Goal: Task Accomplishment & Management: Complete application form

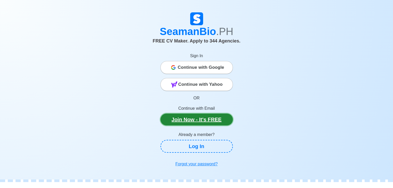
click at [187, 119] on link "Join Now - It's FREE" at bounding box center [196, 120] width 72 height 12
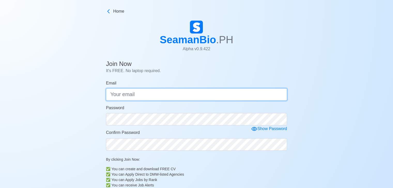
click at [175, 96] on input "Email" at bounding box center [196, 95] width 181 height 12
type input "[EMAIL_ADDRESS][DOMAIN_NAME]"
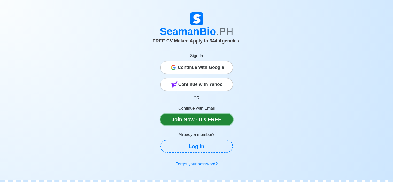
click at [203, 116] on link "Join Now - It's FREE" at bounding box center [196, 120] width 72 height 12
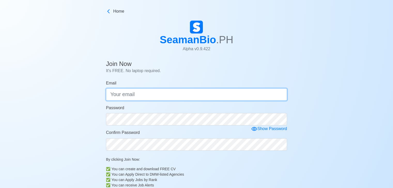
click at [168, 93] on input "Email" at bounding box center [196, 95] width 181 height 12
type input "[EMAIL_ADDRESS][DOMAIN_NAME]"
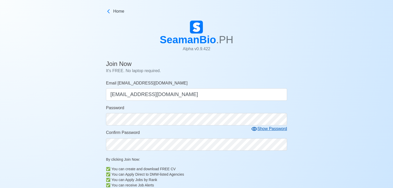
click at [271, 130] on div "Show Password" at bounding box center [269, 129] width 36 height 6
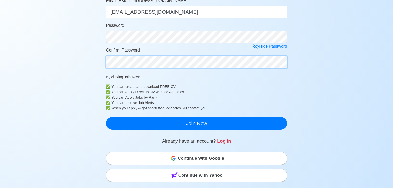
scroll to position [103, 0]
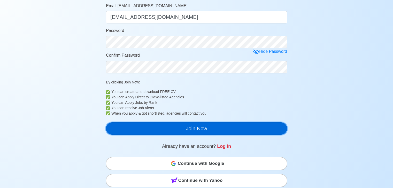
click at [196, 127] on button "Join Now" at bounding box center [196, 129] width 181 height 12
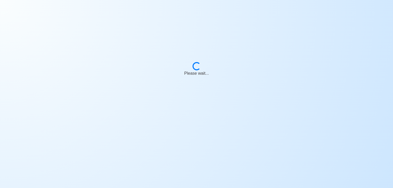
scroll to position [6, 0]
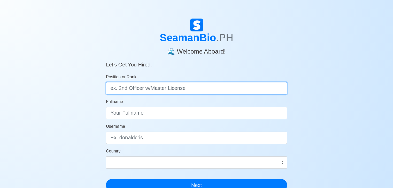
click at [161, 90] on input "Position or Rank" at bounding box center [196, 88] width 181 height 12
type input "e"
type input "Engine Cadet"
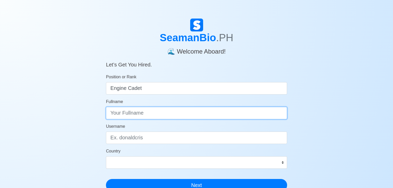
click at [165, 111] on input "Fullname" at bounding box center [196, 113] width 181 height 12
type input "Charlee Rhoss S. Momo"
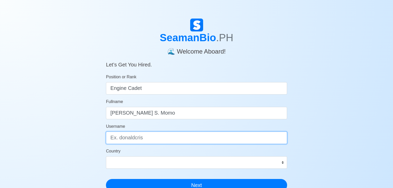
click at [157, 140] on input "Username" at bounding box center [196, 138] width 181 height 12
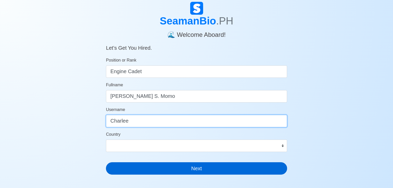
scroll to position [26, 0]
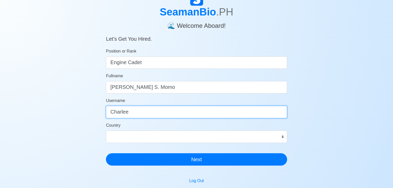
type input "Charlee"
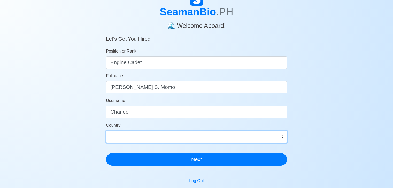
click at [266, 135] on select "Afghanistan Åland Islands Albania Algeria American Samoa Andorra Angola Anguill…" at bounding box center [196, 137] width 181 height 12
select select "PH"
click at [106, 131] on select "Afghanistan Åland Islands Albania Algeria American Samoa Andorra Angola Anguill…" at bounding box center [196, 137] width 181 height 12
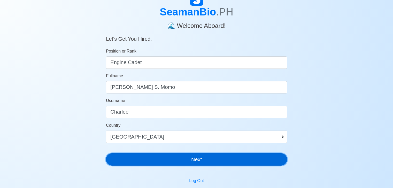
click at [184, 161] on button "Next" at bounding box center [196, 160] width 181 height 12
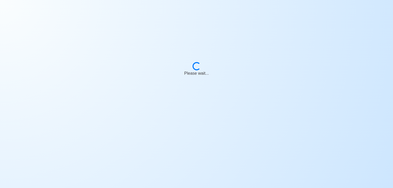
scroll to position [6, 0]
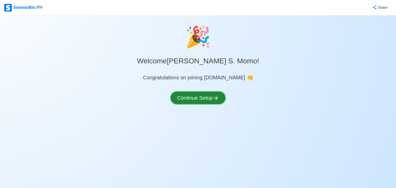
click at [205, 100] on button "Continue Setup" at bounding box center [198, 98] width 55 height 12
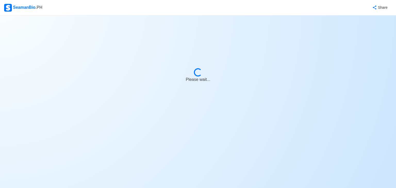
select select "Visible for Hiring"
select select "PH"
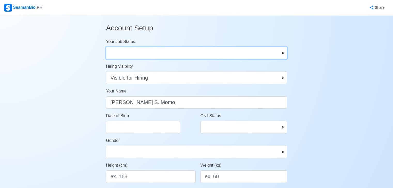
click at [214, 56] on select "Onboard Actively Looking for Job Not Looking for Job" at bounding box center [196, 53] width 181 height 12
select select "Not Looking for Job"
click at [106, 47] on select "Onboard Actively Looking for Job Not Looking for Job" at bounding box center [196, 53] width 181 height 12
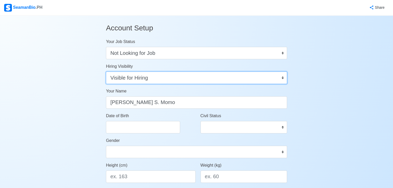
click at [221, 80] on select "Visible for Hiring Not Visible for Hiring" at bounding box center [196, 78] width 181 height 12
click at [106, 72] on select "Visible for Hiring Not Visible for Hiring" at bounding box center [196, 78] width 181 height 12
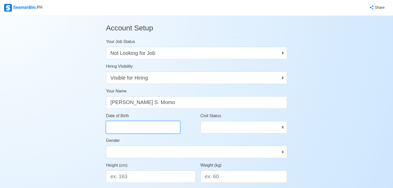
click at [148, 127] on input "Date of Birth" at bounding box center [143, 127] width 74 height 12
select select "****"
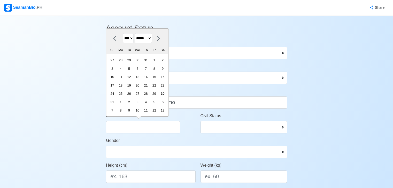
click at [152, 39] on select "******* ******** ***** ***** *** **** **** ****** ********* ******* ******** **…" at bounding box center [142, 38] width 17 height 10
select select "*********"
click at [137, 42] on select "******* ******** ***** ***** *** **** **** ****** ********* ******* ******** **…" at bounding box center [142, 38] width 17 height 10
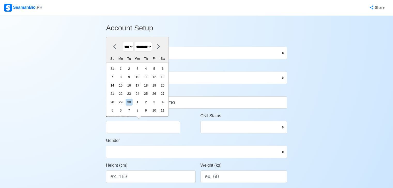
click at [133, 44] on select "**** **** **** **** **** **** **** **** **** **** **** **** **** **** **** ****…" at bounding box center [128, 47] width 11 height 10
select select "****"
click at [123, 42] on select "**** **** **** **** **** **** **** **** **** **** **** **** **** **** **** ****…" at bounding box center [128, 47] width 11 height 10
click at [144, 70] on div "31 1 2 3 4 5 6" at bounding box center [137, 69] width 59 height 8
click at [147, 69] on div "4" at bounding box center [145, 68] width 7 height 7
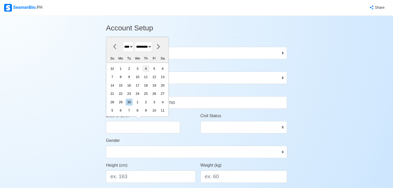
type input "09/04/2003"
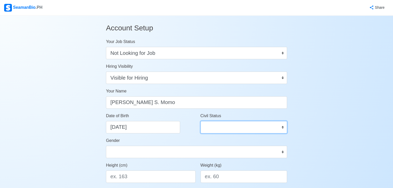
click at [229, 127] on select "Single Married Widowed Separated" at bounding box center [243, 127] width 86 height 12
select select "Single"
click at [200, 121] on select "Single Married Widowed Separated" at bounding box center [243, 127] width 86 height 12
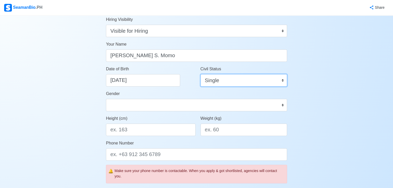
scroll to position [52, 0]
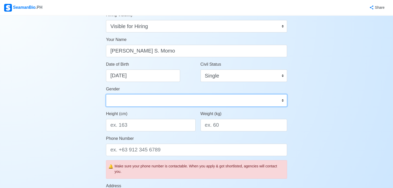
click at [190, 103] on select "Male Female" at bounding box center [196, 100] width 181 height 12
select select "Male"
click at [106, 94] on select "Male Female" at bounding box center [196, 100] width 181 height 12
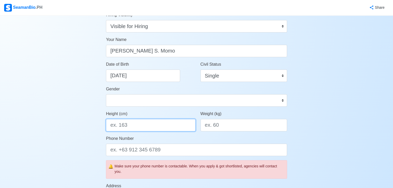
click at [168, 125] on input "Height (cm)" at bounding box center [150, 125] width 89 height 12
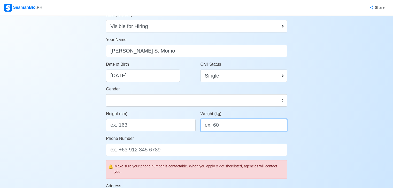
click at [204, 125] on input "Weight (kg)" at bounding box center [243, 125] width 86 height 12
type input "65"
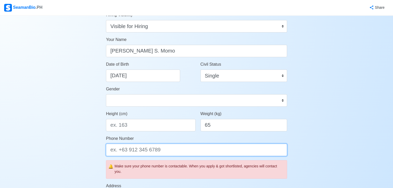
click at [175, 145] on input "Phone Number" at bounding box center [196, 150] width 181 height 12
type input "09950328765"
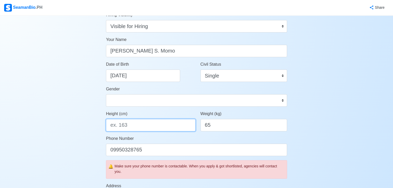
click at [162, 127] on input "Height (cm)" at bounding box center [150, 125] width 89 height 12
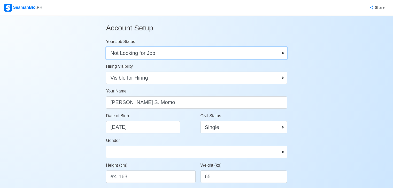
click at [225, 53] on select "Onboard Actively Looking for Job Not Looking for Job" at bounding box center [196, 53] width 181 height 12
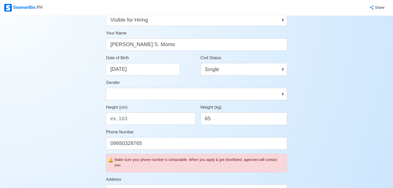
scroll to position [77, 0]
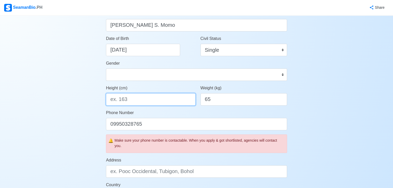
click at [135, 100] on input "Height (cm)" at bounding box center [150, 99] width 89 height 12
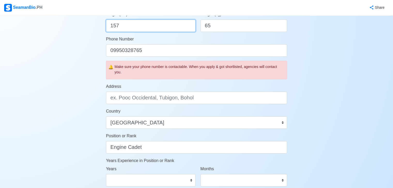
scroll to position [155, 0]
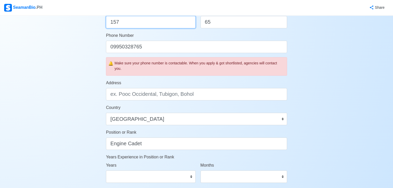
type input "157"
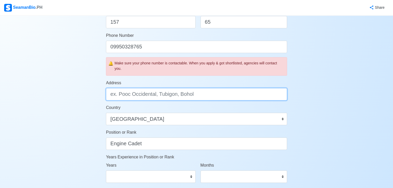
click at [150, 96] on input "Address" at bounding box center [196, 94] width 181 height 12
type input "p"
type input "P"
type input "Poblacion Mabuhay Zamboanga Sibugay"
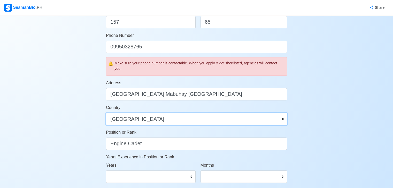
drag, startPoint x: 115, startPoint y: 121, endPoint x: 122, endPoint y: 121, distance: 7.0
click at [115, 121] on select "Afghanistan Åland Islands Albania Algeria American Samoa Andorra Angola Anguill…" at bounding box center [196, 119] width 181 height 12
click at [106, 113] on select "Afghanistan Åland Islands Albania Algeria American Samoa Andorra Angola Anguill…" at bounding box center [196, 119] width 181 height 12
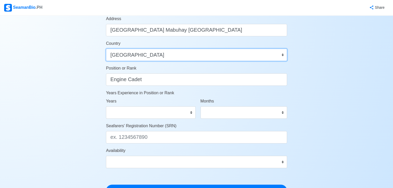
scroll to position [232, 0]
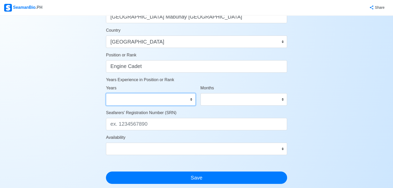
click at [179, 102] on select "0 1 2 3 4 5 6 7 8 9 10 11 12 13 14 15 16 17 18 19 20 21 22 23 24 25 26 27 28 29…" at bounding box center [150, 99] width 89 height 12
select select "0"
click at [106, 93] on select "0 1 2 3 4 5 6 7 8 9 10 11 12 13 14 15 16 17 18 19 20 21 22 23 24 25 26 27 28 29…" at bounding box center [150, 99] width 89 height 12
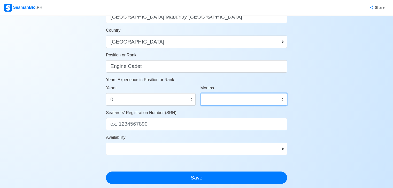
click at [213, 98] on select "0 1 2 3 4 5 6 7 8 9 10 11" at bounding box center [243, 99] width 86 height 12
select select "0"
click at [200, 93] on select "0 1 2 3 4 5 6 7 8 9 10 11" at bounding box center [243, 99] width 86 height 12
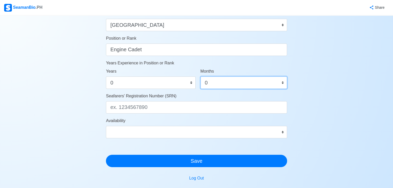
scroll to position [258, 0]
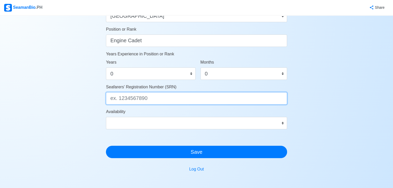
click at [151, 102] on input "Seafarers' Registration Number (SRN)" at bounding box center [196, 98] width 181 height 12
type input "0309040031"
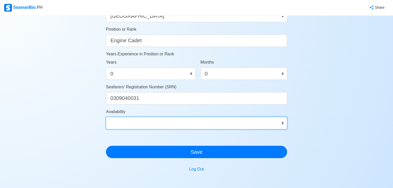
click at [277, 120] on select "Immediate Sep 2025 Oct 2025 Nov 2025 Dec 2025 Jan 2026 Feb 2026 Mar 2026 Apr 20…" at bounding box center [196, 123] width 181 height 12
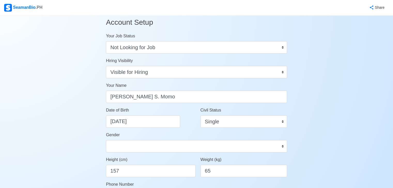
scroll to position [0, 0]
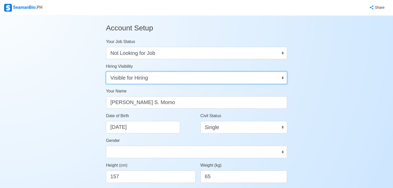
click at [162, 76] on select "Visible for Hiring Not Visible for Hiring" at bounding box center [196, 78] width 181 height 12
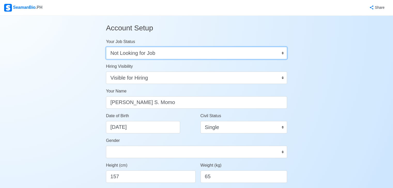
click at [183, 52] on select "Onboard Actively Looking for Job Not Looking for Job" at bounding box center [196, 53] width 181 height 12
select select "Actively Looking for Job"
click at [106, 47] on select "Onboard Actively Looking for Job Not Looking for Job" at bounding box center [196, 53] width 181 height 12
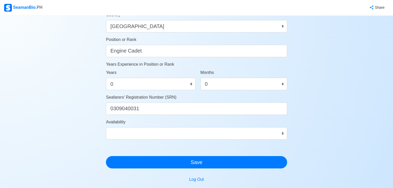
scroll to position [284, 0]
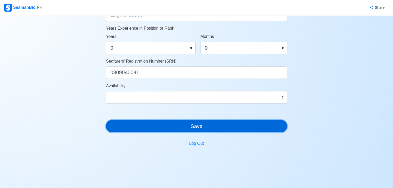
click at [212, 131] on button "Save" at bounding box center [196, 126] width 181 height 12
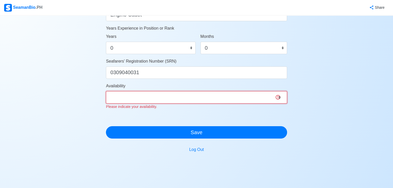
click at [281, 98] on select "Immediate Sep 2025 Oct 2025 Nov 2025 Dec 2025 Jan 2026 Feb 2026 Mar 2026 Apr 20…" at bounding box center [196, 97] width 181 height 12
select select "1756656000000"
click at [106, 91] on select "Immediate Sep 2025 Oct 2025 Nov 2025 Dec 2025 Jan 2026 Feb 2026 Mar 2026 Apr 20…" at bounding box center [196, 97] width 181 height 12
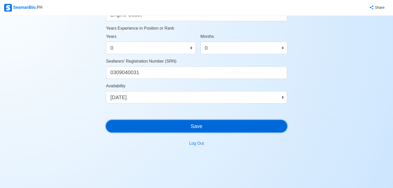
click at [178, 131] on button "Save" at bounding box center [196, 126] width 181 height 12
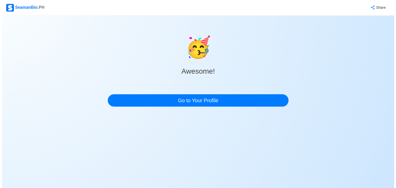
scroll to position [0, 0]
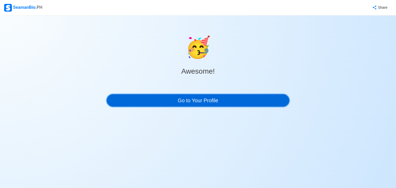
click at [199, 99] on link "Go to Your Profile" at bounding box center [198, 100] width 183 height 12
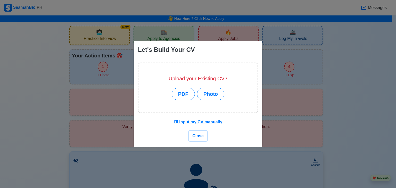
click at [198, 135] on span "Close" at bounding box center [198, 136] width 11 height 4
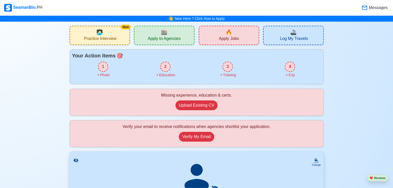
click at [104, 67] on div "1" at bounding box center [103, 67] width 10 height 10
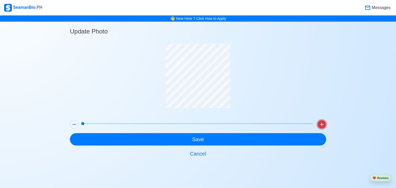
click at [324, 124] on icon at bounding box center [322, 125] width 6 height 6
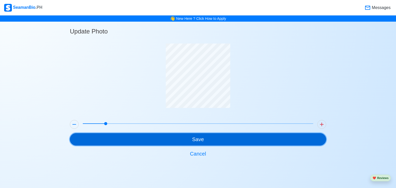
click at [221, 141] on button "Save" at bounding box center [198, 139] width 257 height 12
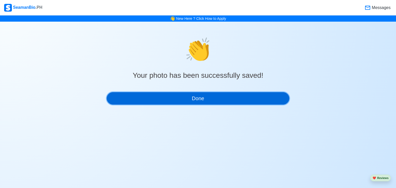
click at [236, 96] on button "Done" at bounding box center [198, 98] width 183 height 12
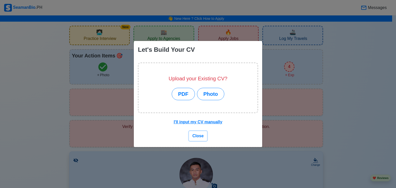
click at [198, 136] on span "Close" at bounding box center [198, 136] width 11 height 4
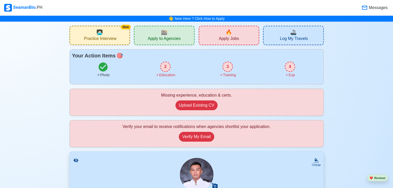
click at [159, 66] on div "2 Education" at bounding box center [165, 70] width 62 height 16
click at [167, 66] on div "2" at bounding box center [165, 67] width 10 height 10
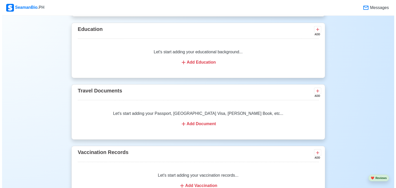
scroll to position [412, 0]
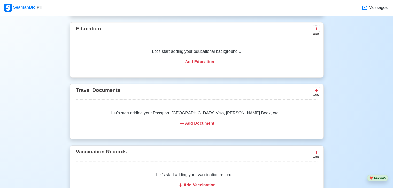
click at [202, 61] on div "Add Education" at bounding box center [196, 62] width 229 height 6
